Goal: Task Accomplishment & Management: Manage account settings

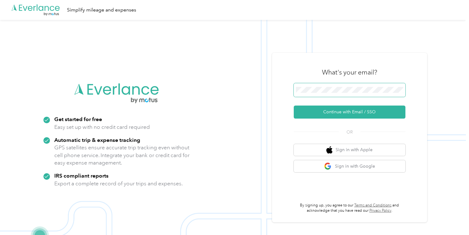
click at [307, 93] on span at bounding box center [350, 90] width 112 height 14
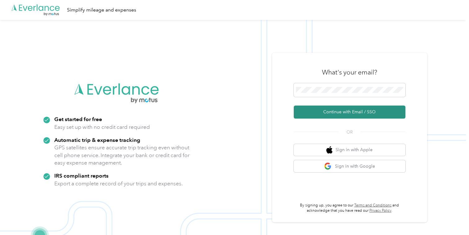
click at [326, 113] on button "Continue with Email / SSO" at bounding box center [350, 111] width 112 height 13
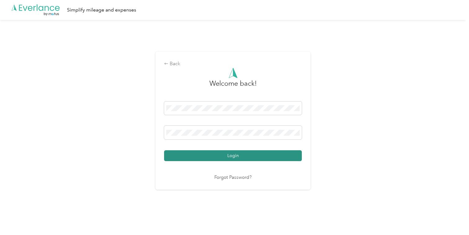
click at [244, 157] on button "Login" at bounding box center [233, 155] width 138 height 11
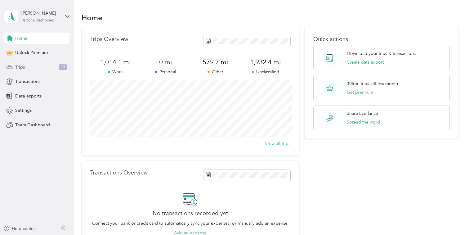
click at [50, 65] on div "Trips 14" at bounding box center [36, 66] width 65 height 11
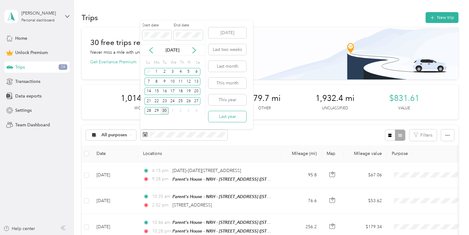
click at [226, 116] on button "Last year" at bounding box center [227, 116] width 38 height 11
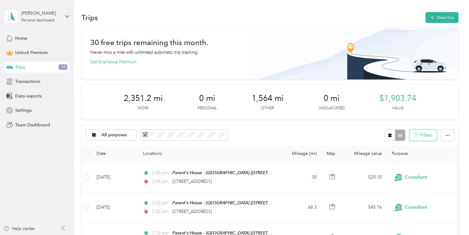
click at [424, 132] on button "Filters" at bounding box center [423, 134] width 27 height 11
click at [370, 127] on div "All purposes Filters" at bounding box center [270, 135] width 377 height 20
click at [427, 137] on button "Filters" at bounding box center [423, 134] width 27 height 11
click at [450, 134] on icon "button" at bounding box center [448, 135] width 4 height 4
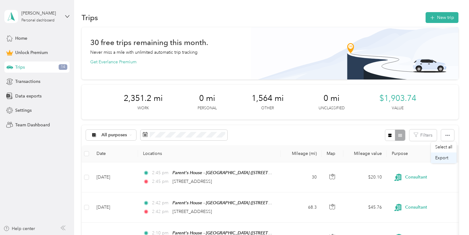
click at [447, 157] on span "Export" at bounding box center [441, 157] width 13 height 5
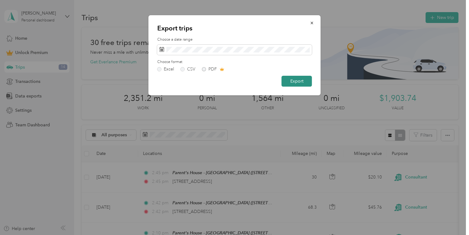
click at [289, 82] on button "Export" at bounding box center [297, 81] width 30 height 11
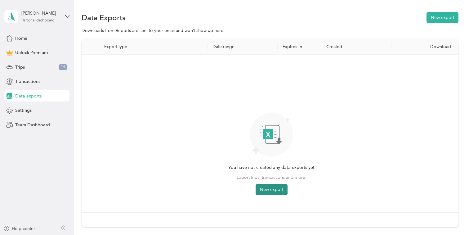
click at [276, 190] on button "New export" at bounding box center [272, 189] width 32 height 11
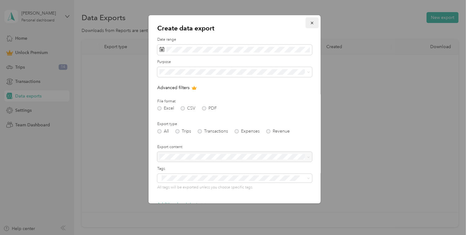
click at [311, 24] on icon "button" at bounding box center [312, 23] width 4 height 4
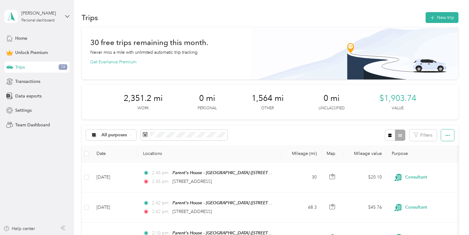
click at [450, 135] on icon "button" at bounding box center [448, 135] width 4 height 4
click at [448, 146] on span "Select all" at bounding box center [443, 146] width 17 height 5
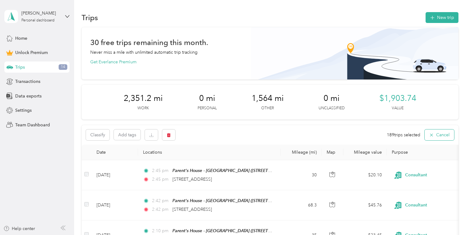
click at [445, 137] on button "Cancel" at bounding box center [439, 134] width 29 height 11
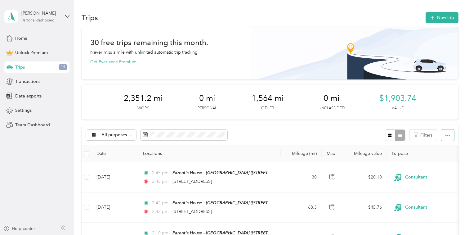
click at [450, 137] on icon "button" at bounding box center [448, 135] width 4 height 4
click at [445, 159] on span "Export" at bounding box center [441, 157] width 13 height 5
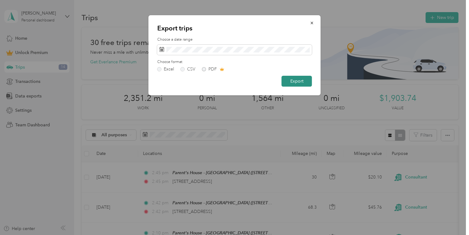
click at [303, 83] on button "Export" at bounding box center [297, 81] width 30 height 11
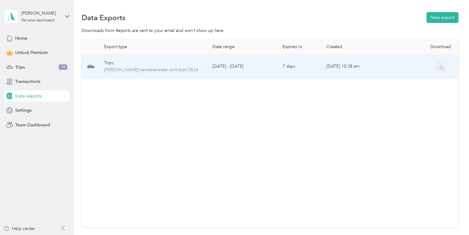
click at [444, 68] on icon "button" at bounding box center [441, 67] width 6 height 6
